Goal: Task Accomplishment & Management: Complete application form

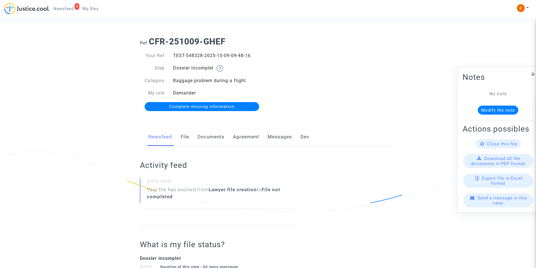
click at [223, 136] on link "Documents" at bounding box center [210, 137] width 27 height 19
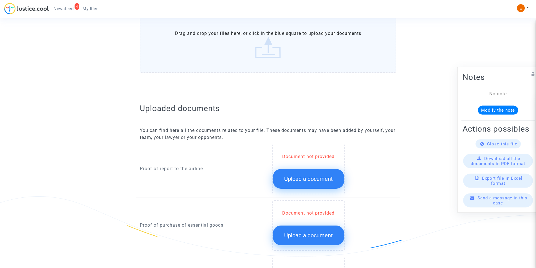
scroll to position [281, 0]
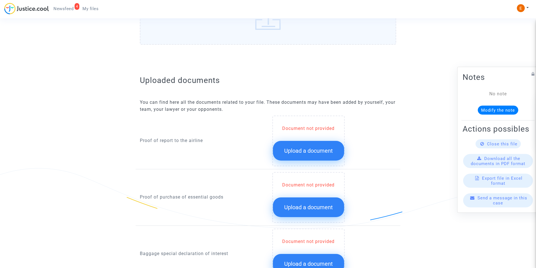
click at [277, 149] on button "Upload a document" at bounding box center [308, 151] width 71 height 20
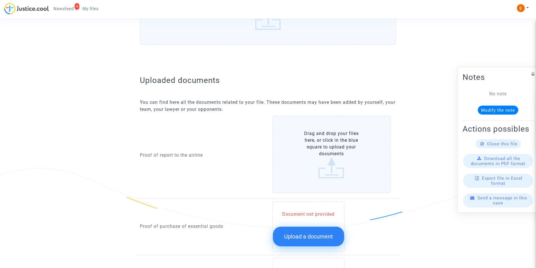
click at [309, 147] on label "Drag and drop your files here, or click in the blue square to upload your docum…" at bounding box center [331, 155] width 118 height 78
click at [0, 0] on input "Drag and drop your files here, or click in the blue square to upload your docum…" at bounding box center [0, 0] width 0 height 0
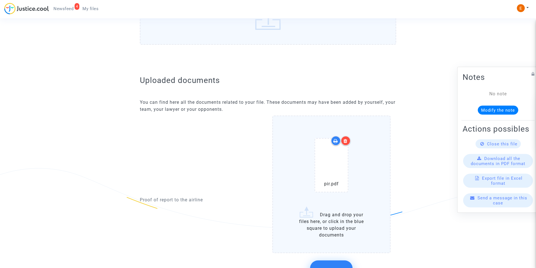
click at [346, 138] on div at bounding box center [346, 141] width 10 height 10
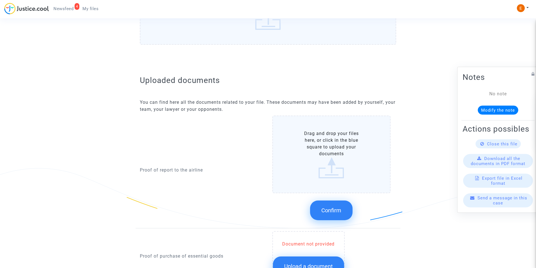
click at [323, 160] on label "Drag and drop your files here, or click in the blue square to upload your docum…" at bounding box center [331, 155] width 118 height 78
click at [0, 0] on input "Drag and drop your files here, or click in the blue square to upload your docum…" at bounding box center [0, 0] width 0 height 0
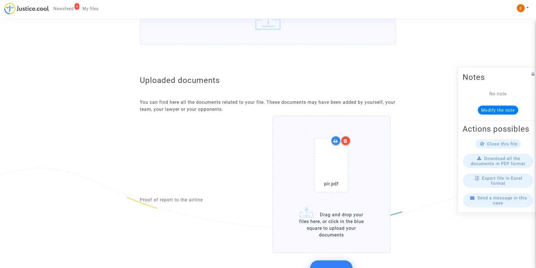
scroll to position [366, 0]
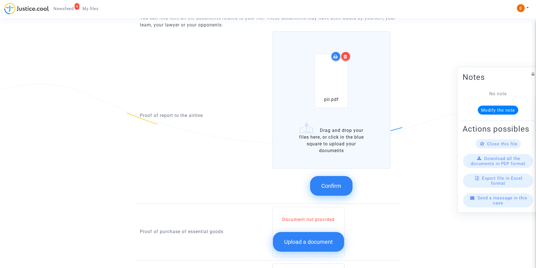
click at [347, 55] on icon at bounding box center [345, 56] width 4 height 5
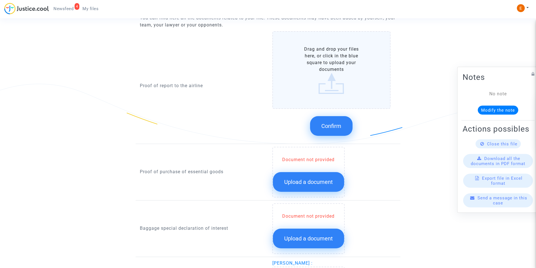
click at [336, 107] on label "Drag and drop your files here, or click in the blue square to upload your docum…" at bounding box center [331, 70] width 118 height 78
click at [0, 0] on input "Drag and drop your files here, or click in the blue square to upload your docum…" at bounding box center [0, 0] width 0 height 0
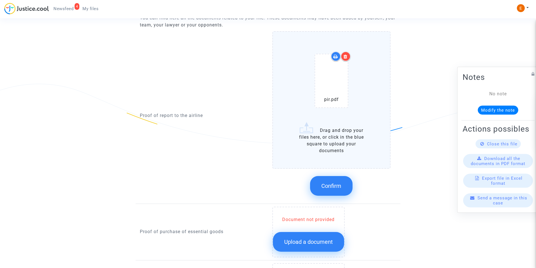
click at [346, 54] on icon at bounding box center [345, 56] width 4 height 5
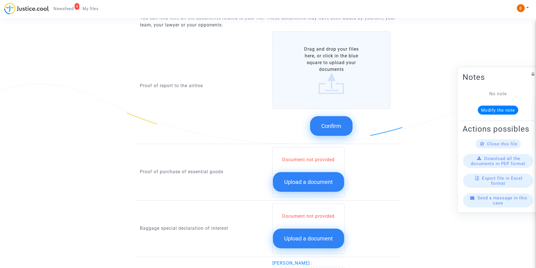
click at [337, 91] on label "Drag and drop your files here, or click in the blue square to upload your docum…" at bounding box center [331, 70] width 118 height 78
click at [0, 0] on input "Drag and drop your files here, or click in the blue square to upload your docum…" at bounding box center [0, 0] width 0 height 0
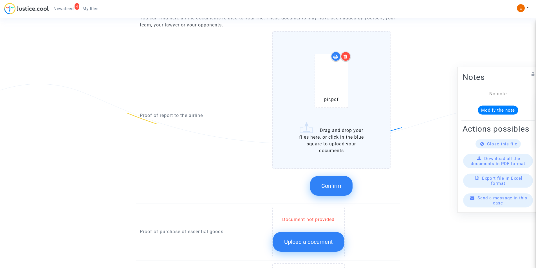
click at [345, 59] on div at bounding box center [346, 56] width 10 height 10
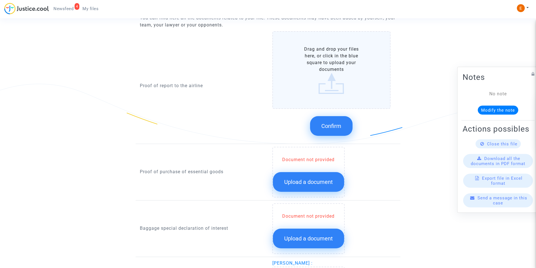
click at [334, 80] on label "Drag and drop your files here, or click in the blue square to upload your docum…" at bounding box center [331, 70] width 118 height 78
click at [0, 0] on input "Drag and drop your files here, or click in the blue square to upload your docum…" at bounding box center [0, 0] width 0 height 0
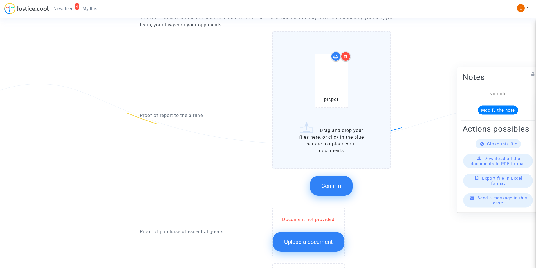
click at [343, 52] on div at bounding box center [346, 56] width 10 height 10
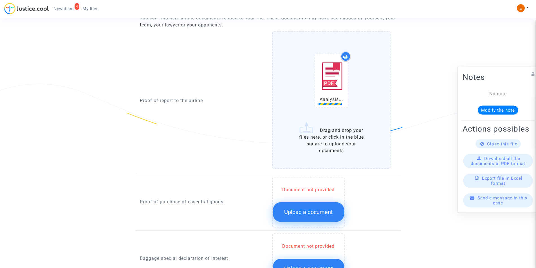
click at [308, 212] on span "Upload a document" at bounding box center [308, 212] width 49 height 7
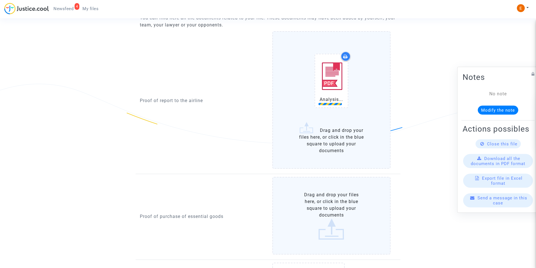
click at [309, 210] on label "Drag and drop your files here, or click in the blue square to upload your docum…" at bounding box center [331, 216] width 118 height 78
click at [0, 0] on input "Drag and drop your files here, or click in the blue square to upload your docum…" at bounding box center [0, 0] width 0 height 0
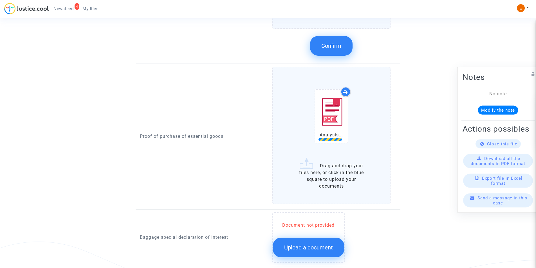
scroll to position [506, 0]
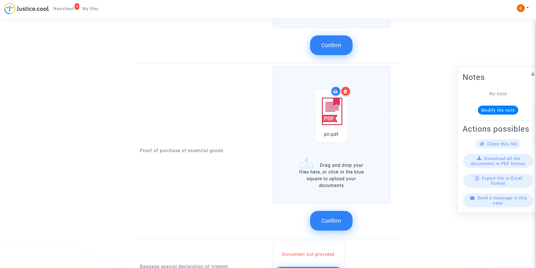
click at [324, 46] on span "Confirm" at bounding box center [331, 45] width 20 height 7
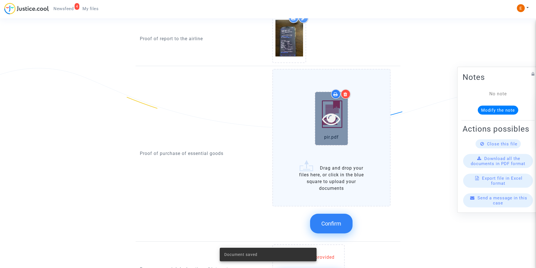
scroll to position [366, 0]
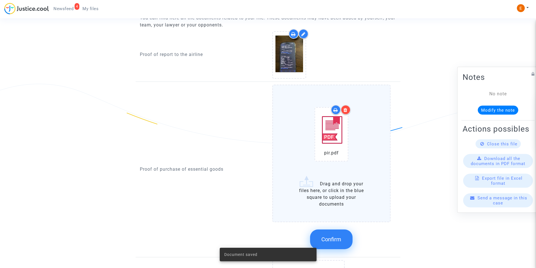
click at [329, 240] on span "Confirm" at bounding box center [331, 239] width 20 height 7
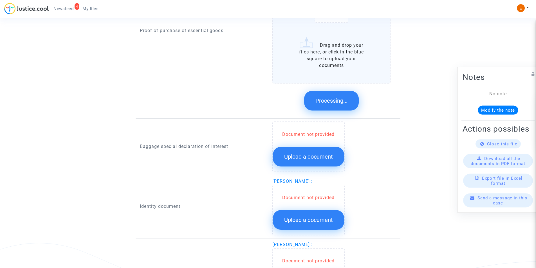
scroll to position [506, 0]
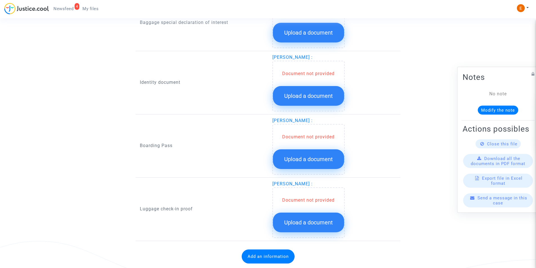
click at [314, 93] on span "Upload a document" at bounding box center [308, 96] width 49 height 7
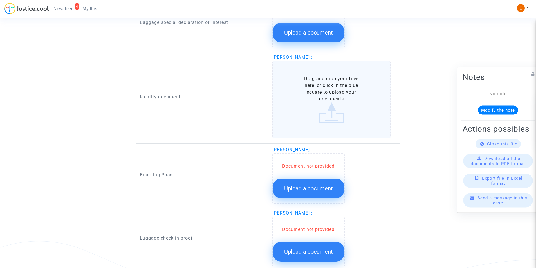
click at [315, 93] on label "Drag and drop your files here, or click in the blue square to upload your docum…" at bounding box center [331, 100] width 118 height 78
click at [0, 0] on input "Drag and drop your files here, or click in the blue square to upload your docum…" at bounding box center [0, 0] width 0 height 0
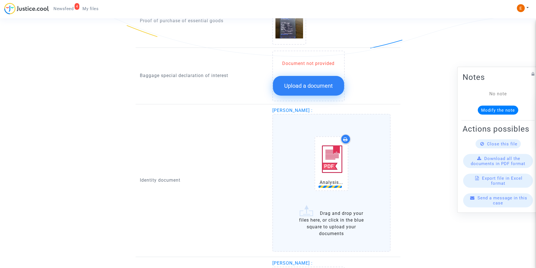
scroll to position [450, 0]
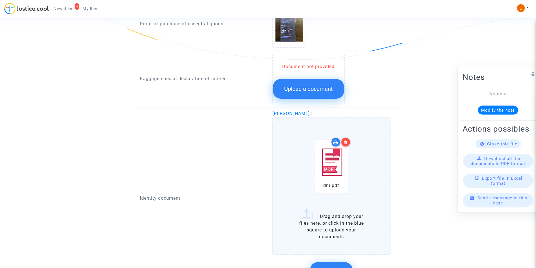
click at [343, 140] on div at bounding box center [346, 142] width 10 height 10
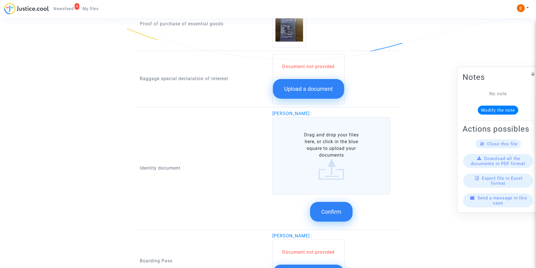
click at [346, 152] on label "Drag and drop your files here, or click in the blue square to upload your docum…" at bounding box center [331, 156] width 118 height 78
click at [0, 0] on input "Drag and drop your files here, or click in the blue square to upload your docum…" at bounding box center [0, 0] width 0 height 0
click at [313, 154] on label "Drag and drop your files here, or click in the blue square to upload your docum…" at bounding box center [331, 156] width 118 height 78
click at [0, 0] on input "Drag and drop your files here, or click in the blue square to upload your docum…" at bounding box center [0, 0] width 0 height 0
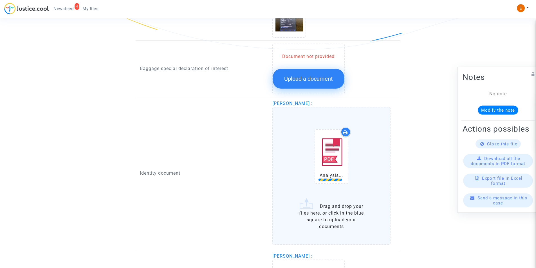
scroll to position [478, 0]
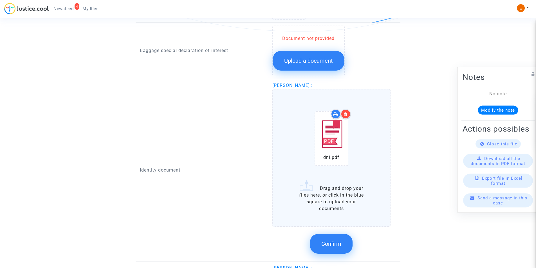
click at [321, 241] on span "Confirm" at bounding box center [331, 244] width 20 height 7
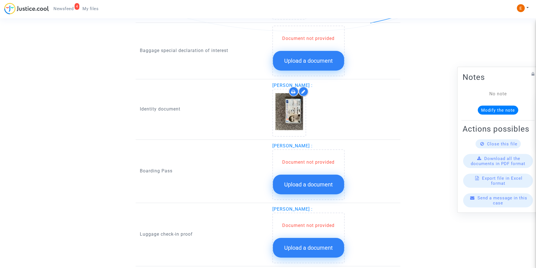
click at [301, 57] on button "Upload a document" at bounding box center [308, 61] width 71 height 20
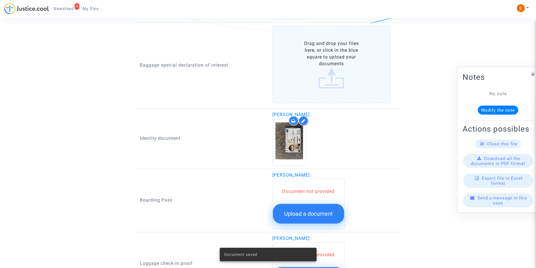
click at [315, 80] on label "Drag and drop your files here, or click in the blue square to upload your docum…" at bounding box center [331, 65] width 118 height 78
click at [0, 0] on input "Drag and drop your files here, or click in the blue square to upload your docum…" at bounding box center [0, 0] width 0 height 0
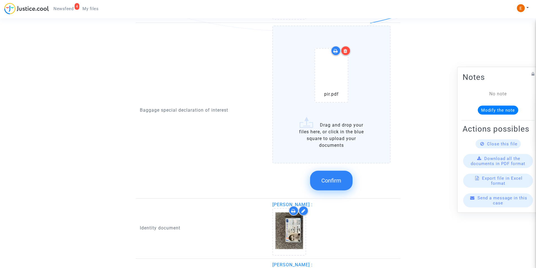
click at [349, 49] on div at bounding box center [346, 51] width 10 height 10
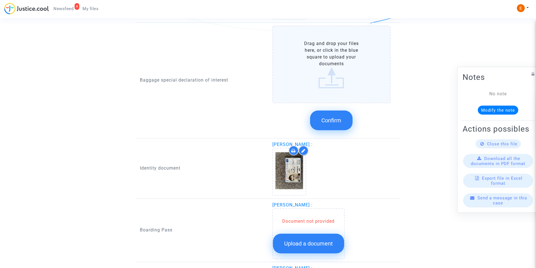
click at [325, 91] on label "Drag and drop your files here, or click in the blue square to upload your docum…" at bounding box center [331, 65] width 118 height 78
click at [0, 0] on input "Drag and drop your files here, or click in the blue square to upload your docum…" at bounding box center [0, 0] width 0 height 0
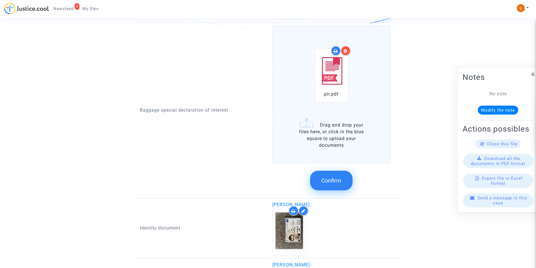
click at [336, 185] on button "Confirm" at bounding box center [331, 181] width 42 height 20
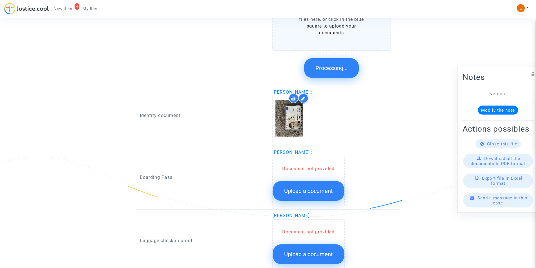
scroll to position [516, 0]
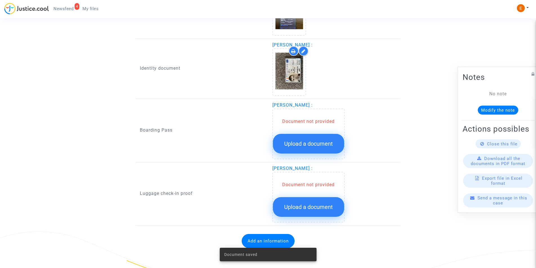
click at [310, 145] on span "Upload a document" at bounding box center [308, 143] width 49 height 7
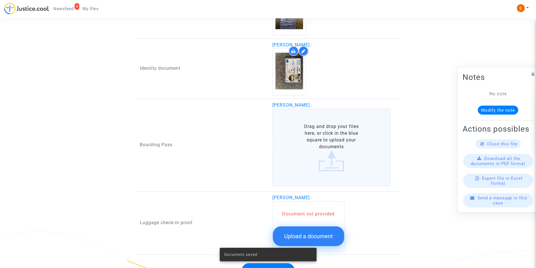
click at [311, 144] on label "Drag and drop your files here, or click in the blue square to upload your docum…" at bounding box center [331, 148] width 118 height 78
click at [0, 0] on input "Drag and drop your files here, or click in the blue square to upload your docum…" at bounding box center [0, 0] width 0 height 0
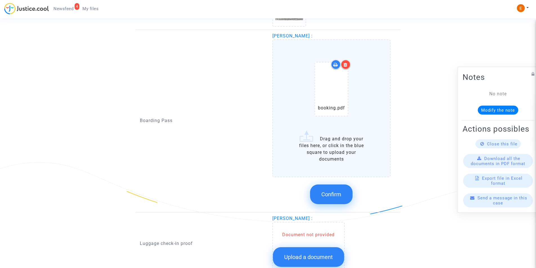
scroll to position [600, 0]
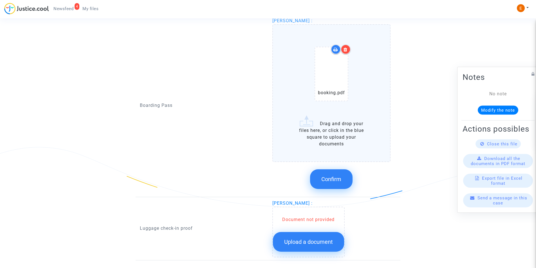
click at [329, 180] on span "Confirm" at bounding box center [331, 179] width 20 height 7
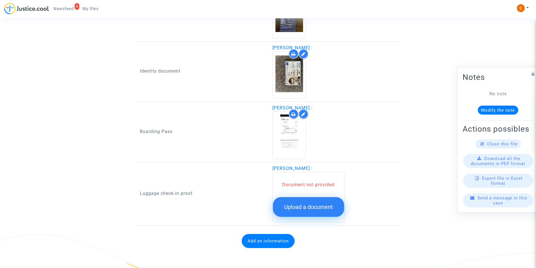
scroll to position [513, 0]
click at [310, 204] on span "Upload a document" at bounding box center [308, 207] width 49 height 7
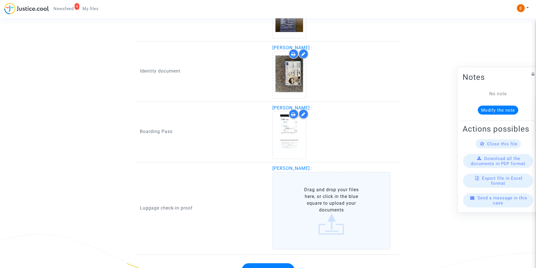
click at [325, 208] on label "Drag and drop your files here, or click in the blue square to upload your docum…" at bounding box center [331, 211] width 118 height 78
click at [0, 0] on input "Drag and drop your files here, or click in the blue square to upload your docum…" at bounding box center [0, 0] width 0 height 0
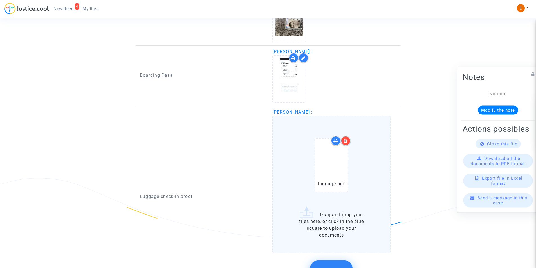
scroll to position [626, 0]
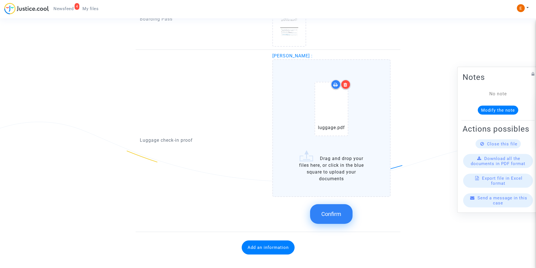
click at [331, 217] on button "Confirm" at bounding box center [331, 214] width 42 height 20
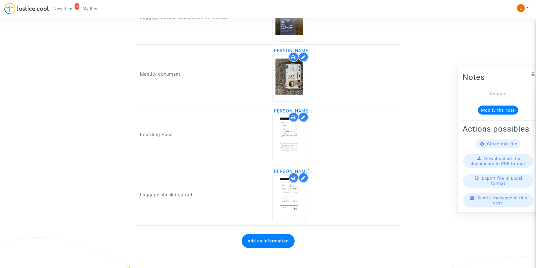
scroll to position [510, 0]
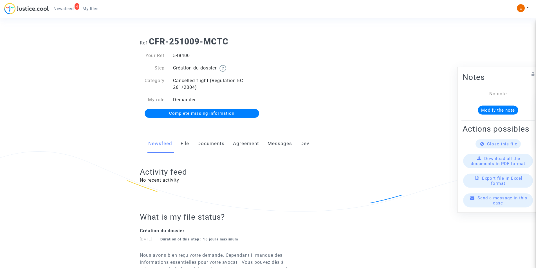
click at [209, 140] on link "Documents" at bounding box center [210, 143] width 27 height 19
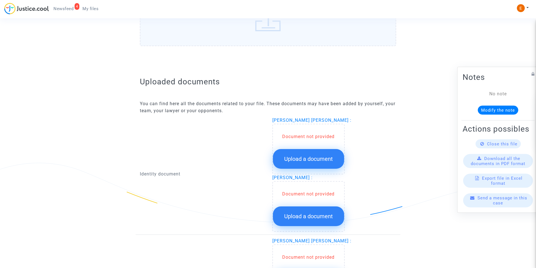
scroll to position [338, 0]
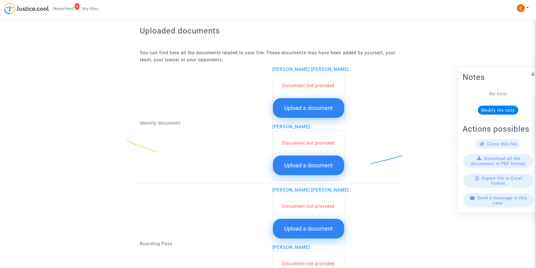
click at [313, 107] on span "Upload a document" at bounding box center [308, 108] width 49 height 7
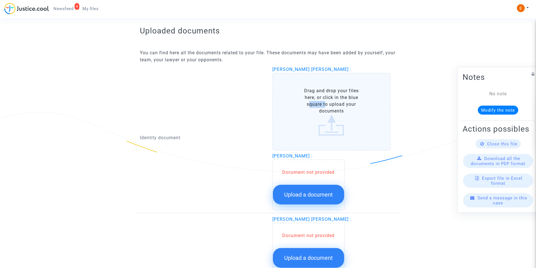
click at [313, 107] on label "Drag and drop your files here, or click in the blue square to upload your docum…" at bounding box center [331, 112] width 118 height 78
click at [0, 0] on input "Drag and drop your files here, or click in the blue square to upload your docum…" at bounding box center [0, 0] width 0 height 0
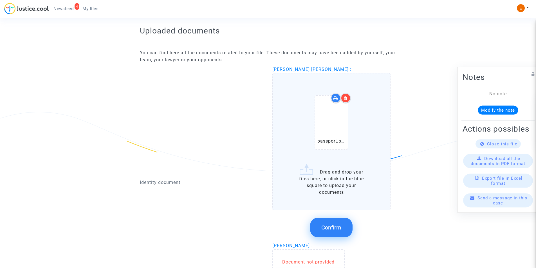
click at [325, 230] on span "Confirm" at bounding box center [331, 227] width 20 height 7
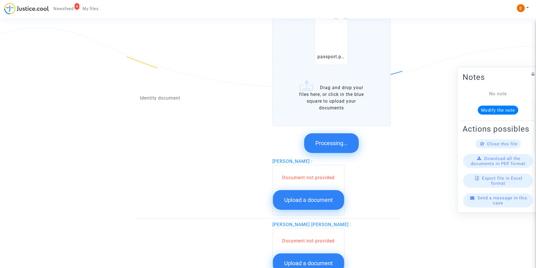
scroll to position [414, 0]
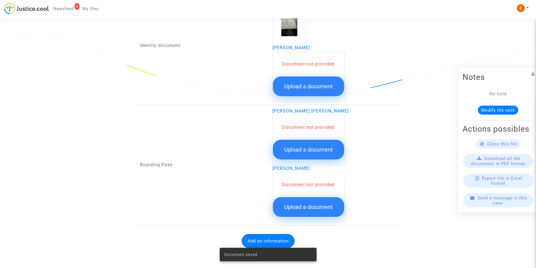
click at [296, 88] on span "Upload a document" at bounding box center [308, 86] width 49 height 7
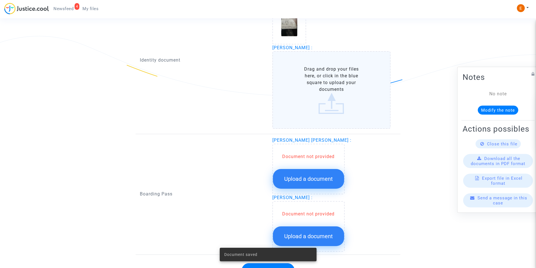
click at [298, 87] on label "Drag and drop your files here, or click in the blue square to upload your docum…" at bounding box center [331, 90] width 118 height 78
click at [0, 0] on input "Drag and drop your files here, or click in the blue square to upload your docum…" at bounding box center [0, 0] width 0 height 0
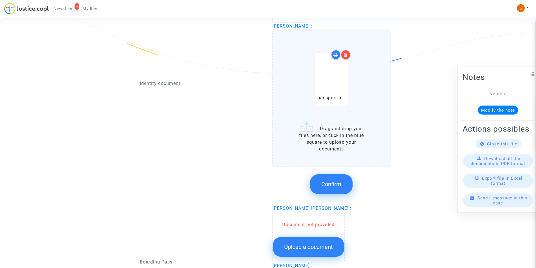
scroll to position [385, 0]
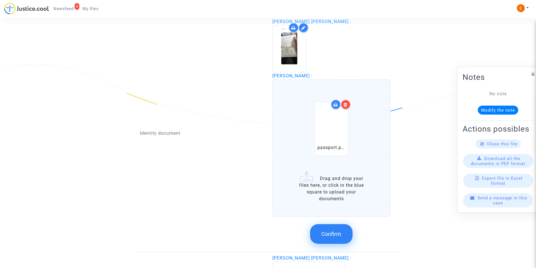
click at [347, 105] on icon at bounding box center [345, 104] width 4 height 5
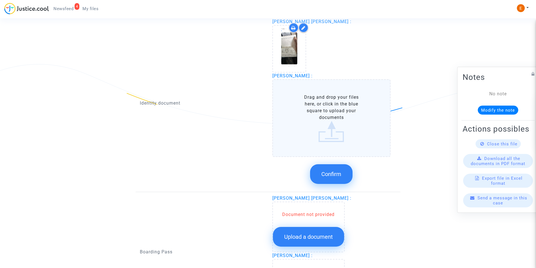
click at [343, 131] on label "Drag and drop your files here, or click in the blue square to upload your docum…" at bounding box center [331, 118] width 118 height 78
click at [0, 0] on input "Drag and drop your files here, or click in the blue square to upload your docum…" at bounding box center [0, 0] width 0 height 0
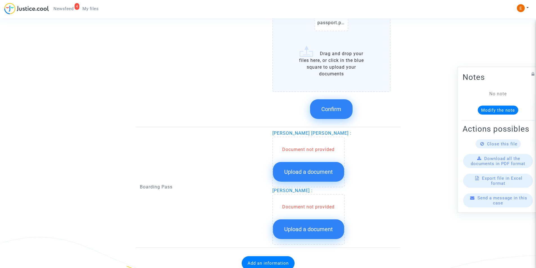
scroll to position [414, 0]
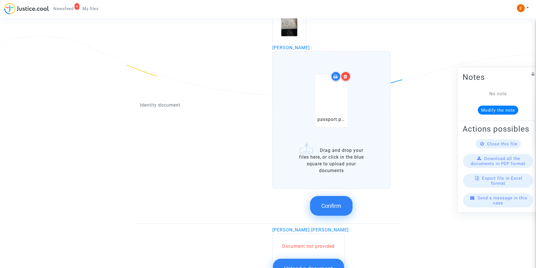
click at [346, 75] on icon at bounding box center [345, 76] width 4 height 5
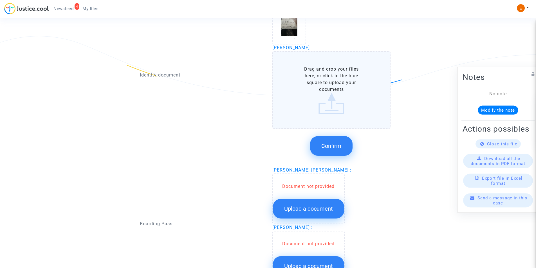
click at [319, 114] on label "Drag and drop your files here, or click in the blue square to upload your docum…" at bounding box center [331, 90] width 118 height 78
click at [0, 0] on input "Drag and drop your files here, or click in the blue square to upload your docum…" at bounding box center [0, 0] width 0 height 0
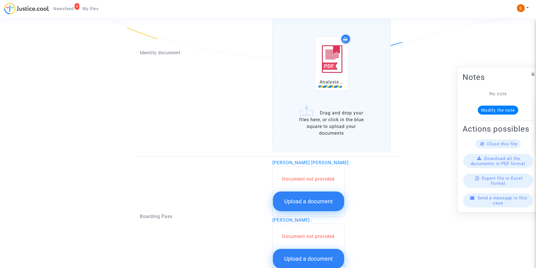
scroll to position [498, 0]
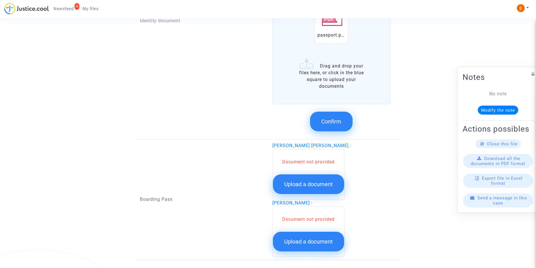
click at [328, 118] on button "Confirm" at bounding box center [331, 122] width 42 height 20
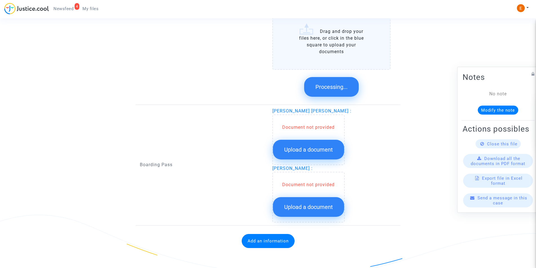
scroll to position [410, 0]
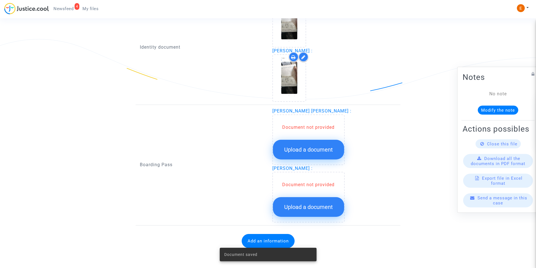
click at [300, 146] on button "Upload a document" at bounding box center [308, 150] width 71 height 20
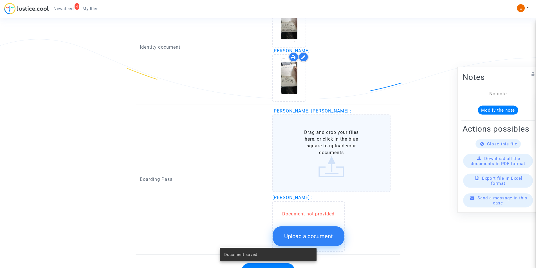
click at [301, 146] on label "Drag and drop your files here, or click in the blue square to upload your docum…" at bounding box center [331, 153] width 118 height 78
click at [0, 0] on input "Drag and drop your files here, or click in the blue square to upload your docum…" at bounding box center [0, 0] width 0 height 0
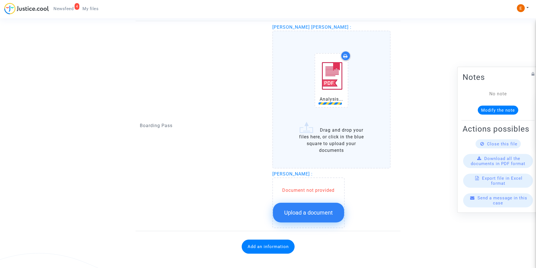
scroll to position [495, 0]
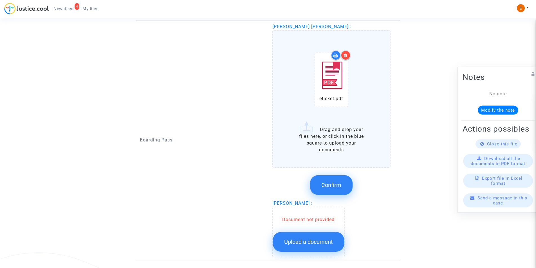
click at [300, 208] on div "Document not provided Upload a document" at bounding box center [308, 232] width 72 height 51
click at [300, 241] on span "Upload a document" at bounding box center [308, 242] width 49 height 7
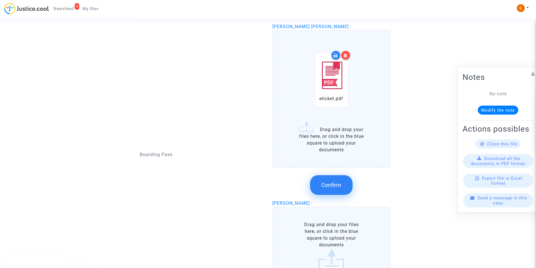
click at [302, 236] on label "Drag and drop your files here, or click in the blue square to upload your docum…" at bounding box center [331, 246] width 118 height 78
click at [0, 0] on input "Drag and drop your files here, or click in the blue square to upload your docum…" at bounding box center [0, 0] width 0 height 0
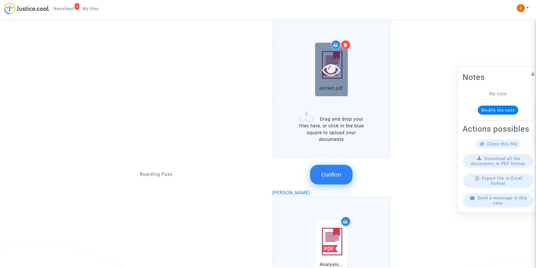
scroll to position [503, 0]
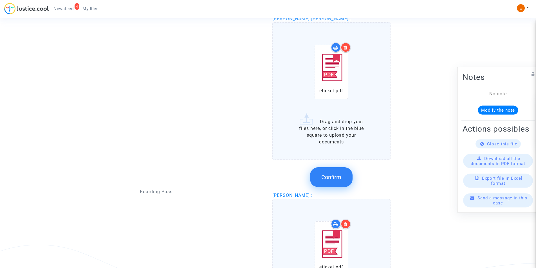
click at [346, 49] on icon at bounding box center [345, 47] width 4 height 5
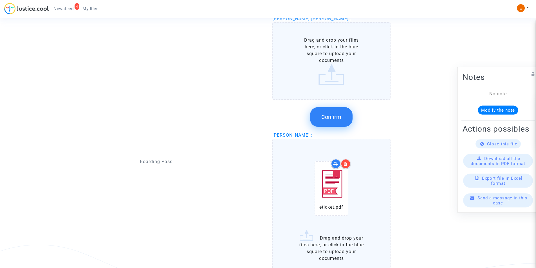
click at [331, 75] on label "Drag and drop your files here, or click in the blue square to upload your docum…" at bounding box center [331, 61] width 118 height 78
click at [0, 0] on input "Drag and drop your files here, or click in the blue square to upload your docum…" at bounding box center [0, 0] width 0 height 0
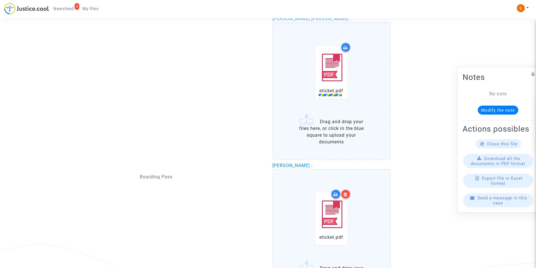
scroll to position [587, 0]
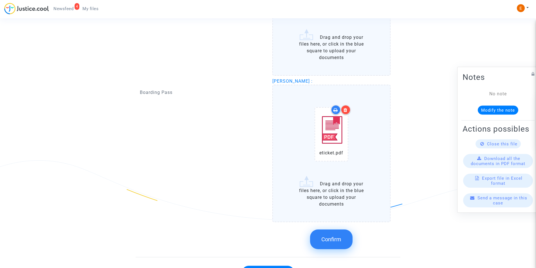
click at [328, 234] on button "Confirm" at bounding box center [331, 240] width 42 height 20
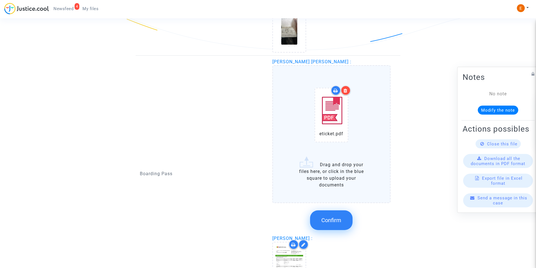
scroll to position [446, 0]
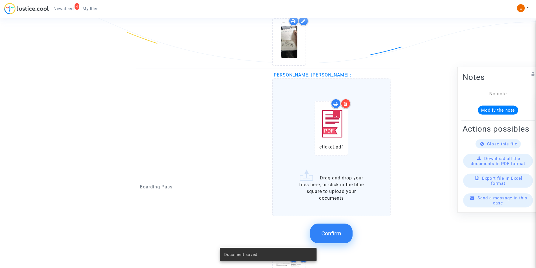
click at [329, 230] on span "Confirm" at bounding box center [331, 233] width 20 height 7
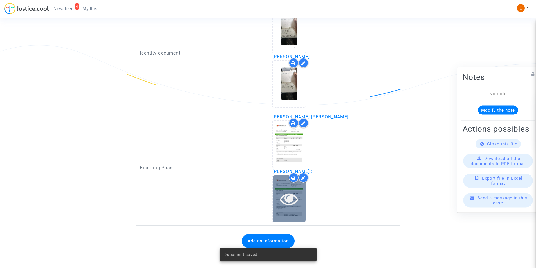
scroll to position [405, 0]
click at [282, 246] on div "Document saved" at bounding box center [268, 254] width 110 height 27
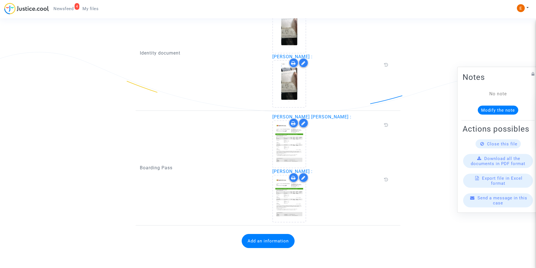
click at [269, 247] on button "Add an information" at bounding box center [268, 241] width 53 height 14
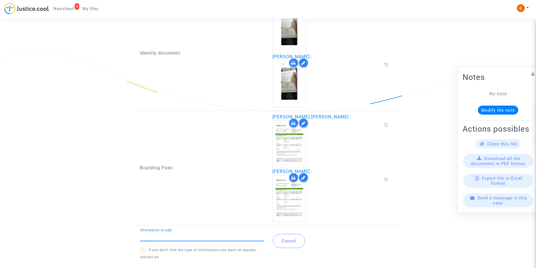
click at [215, 230] on div "Information to add" at bounding box center [202, 234] width 124 height 13
click at [208, 234] on input "Information to add" at bounding box center [202, 236] width 124 height 5
type input "Flight report"
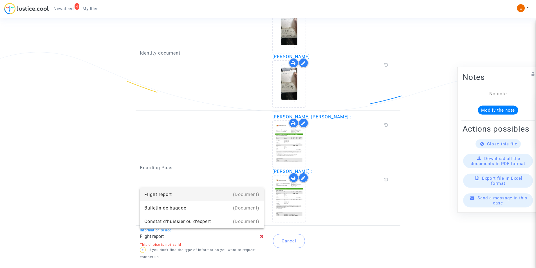
click at [206, 196] on div "Flight report" at bounding box center [201, 195] width 115 height 14
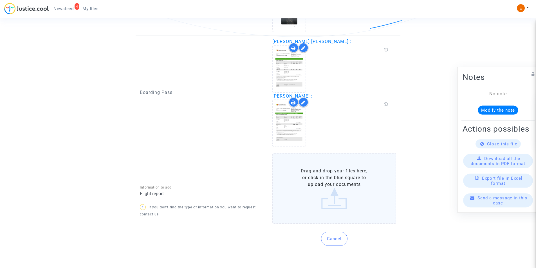
scroll to position [473, 0]
click at [345, 195] on label "Drag and drop your files here, or click in the blue square to upload your docum…" at bounding box center [334, 187] width 124 height 71
click at [0, 0] on input "Drag and drop your files here, or click in the blue square to upload your docum…" at bounding box center [0, 0] width 0 height 0
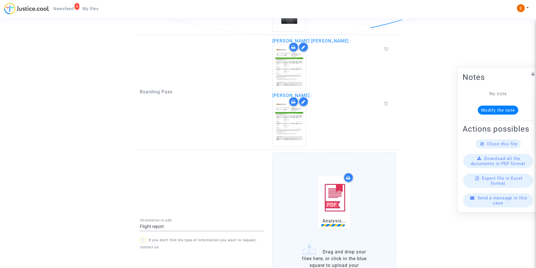
click at [323, 247] on label "Analysis... Drag and drop your files here, or click in the blue square to uploa…" at bounding box center [334, 221] width 124 height 138
click at [0, 0] on input "Analysis... Drag and drop your files here, or click in the blue square to uploa…" at bounding box center [0, 0] width 0 height 0
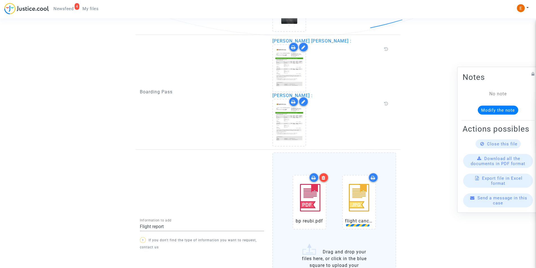
scroll to position [540, 0]
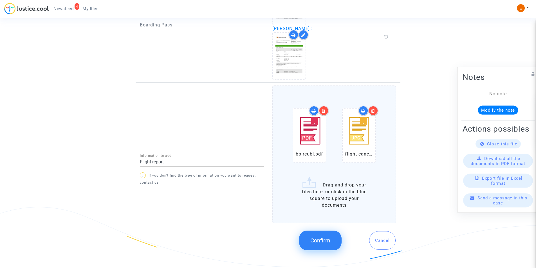
click at [313, 238] on span "Confirm" at bounding box center [320, 240] width 20 height 7
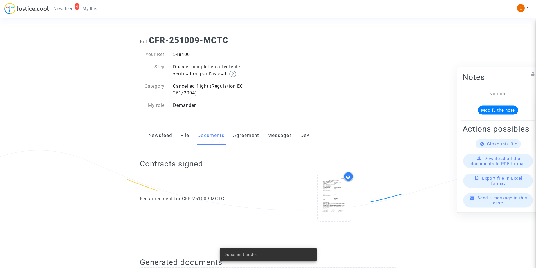
scroll to position [0, 0]
